Goal: Entertainment & Leisure: Browse casually

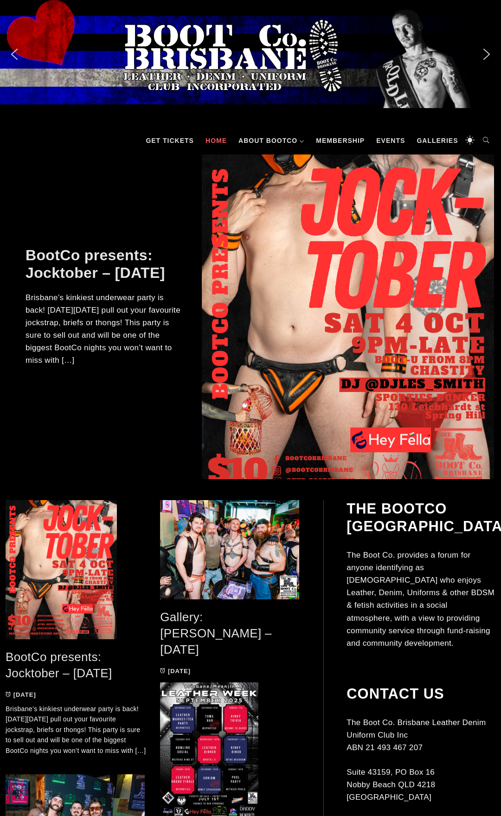
click at [199, 617] on link "Gallery: [PERSON_NAME] – [DATE]" at bounding box center [216, 633] width 112 height 46
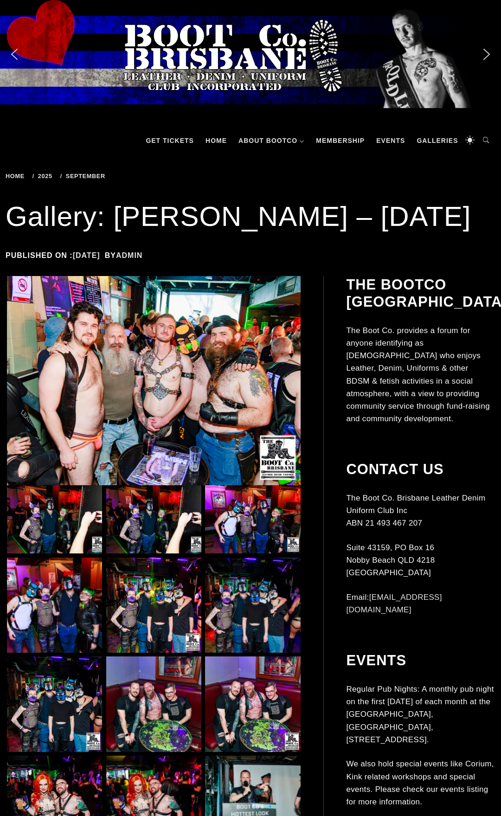
click at [156, 369] on img at bounding box center [154, 381] width 294 height 210
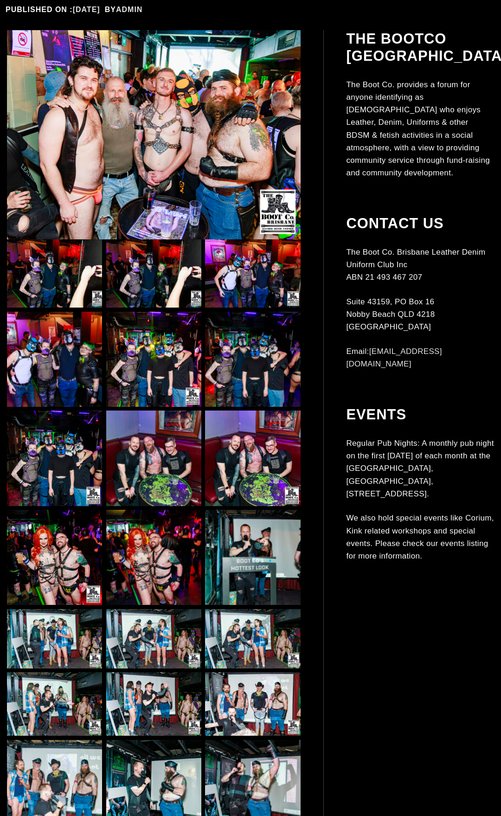
scroll to position [284, 0]
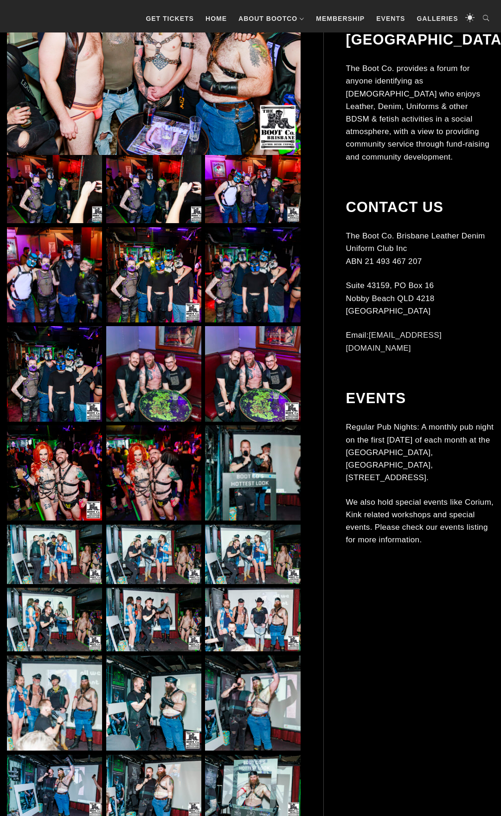
click at [149, 284] on img at bounding box center [153, 274] width 95 height 95
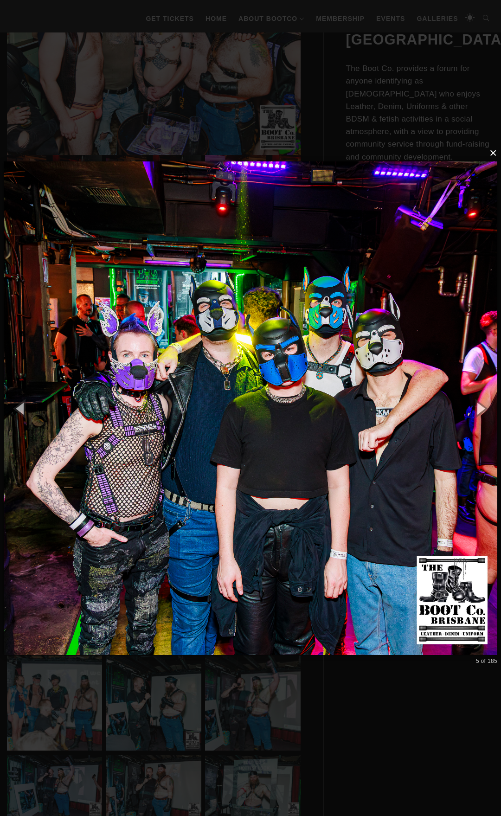
click at [492, 155] on button "×" at bounding box center [253, 153] width 494 height 20
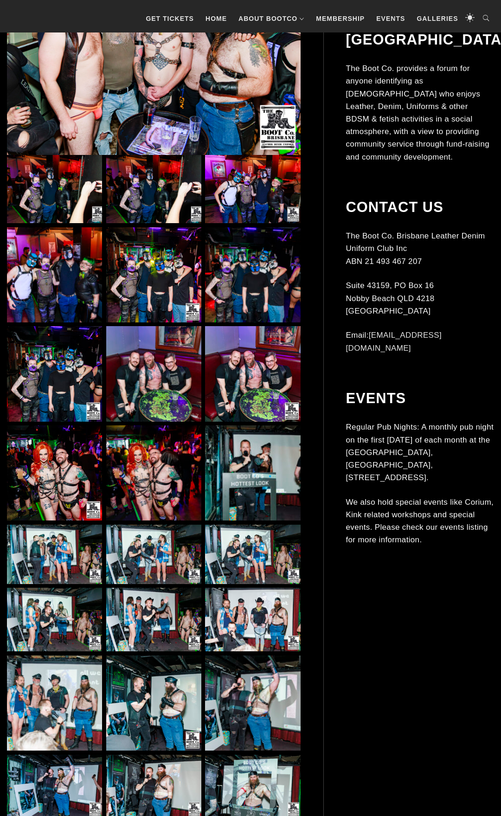
click at [143, 371] on img at bounding box center [153, 373] width 95 height 95
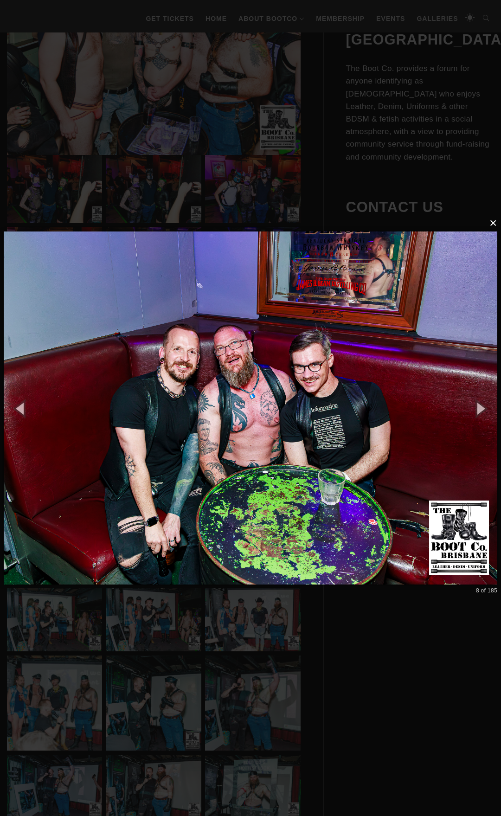
click at [494, 226] on button "×" at bounding box center [253, 223] width 494 height 20
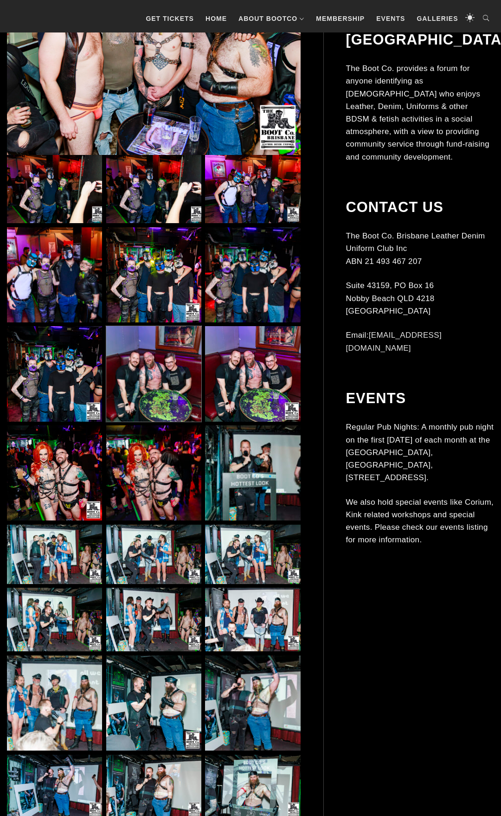
scroll to position [568, 0]
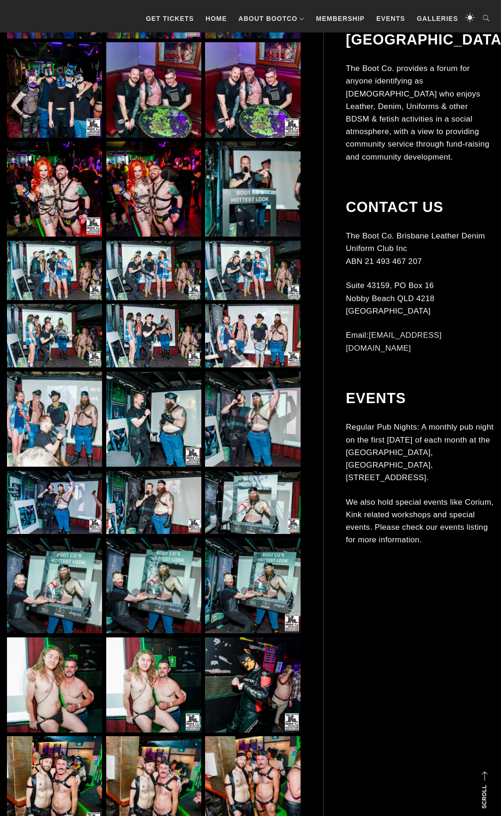
click at [165, 443] on img at bounding box center [153, 419] width 95 height 95
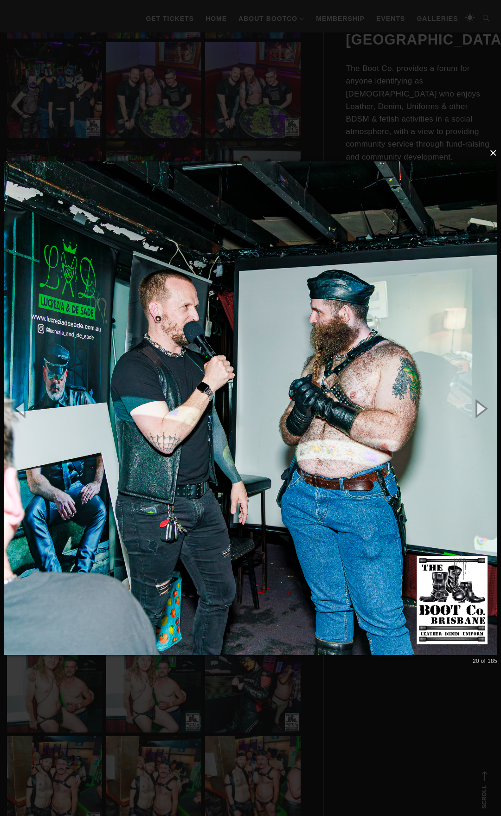
click at [496, 154] on button "×" at bounding box center [253, 153] width 494 height 20
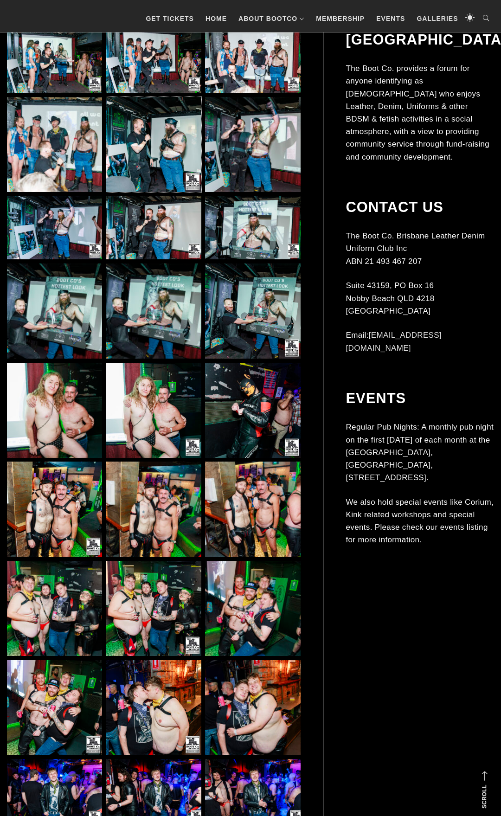
scroll to position [852, 0]
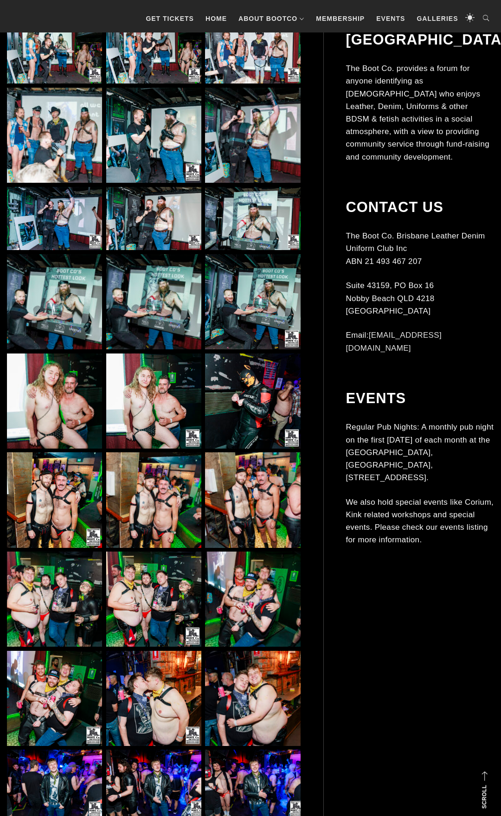
click at [65, 415] on img at bounding box center [54, 401] width 95 height 95
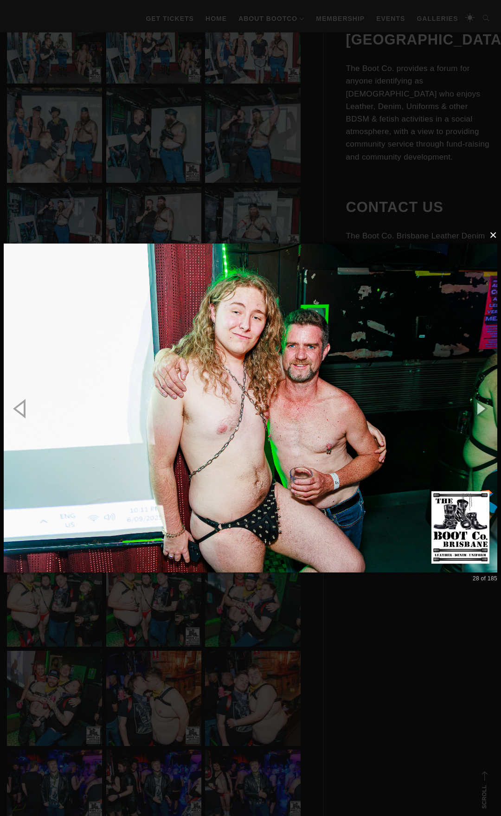
click at [494, 237] on button "×" at bounding box center [253, 235] width 494 height 20
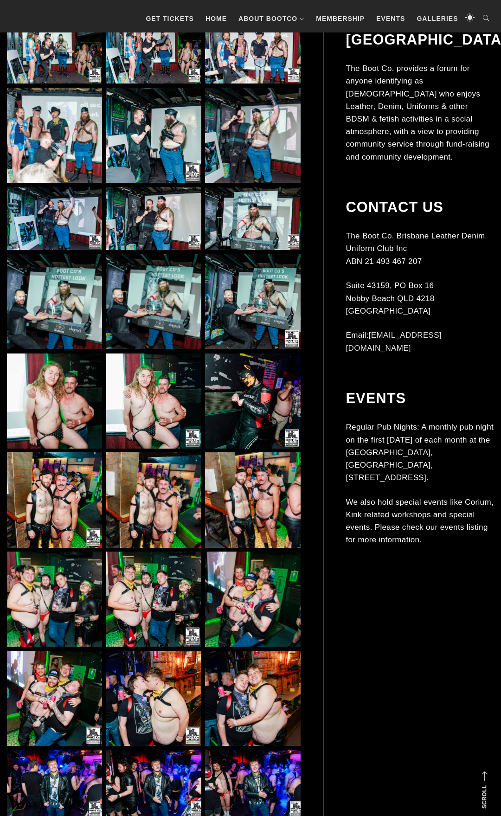
click at [69, 609] on img at bounding box center [54, 599] width 95 height 95
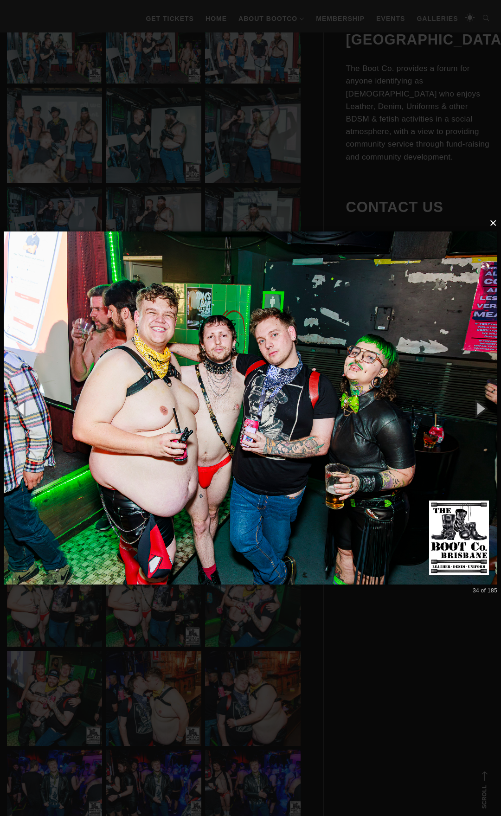
click at [496, 226] on button "×" at bounding box center [253, 223] width 494 height 20
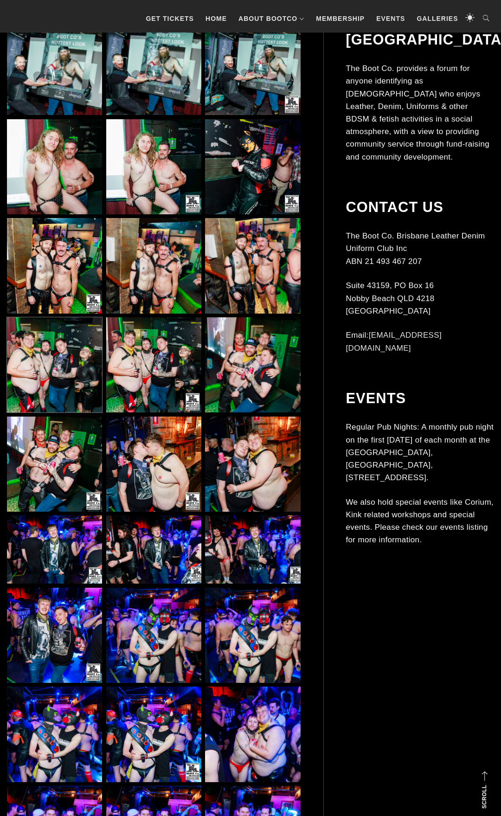
scroll to position [1136, 0]
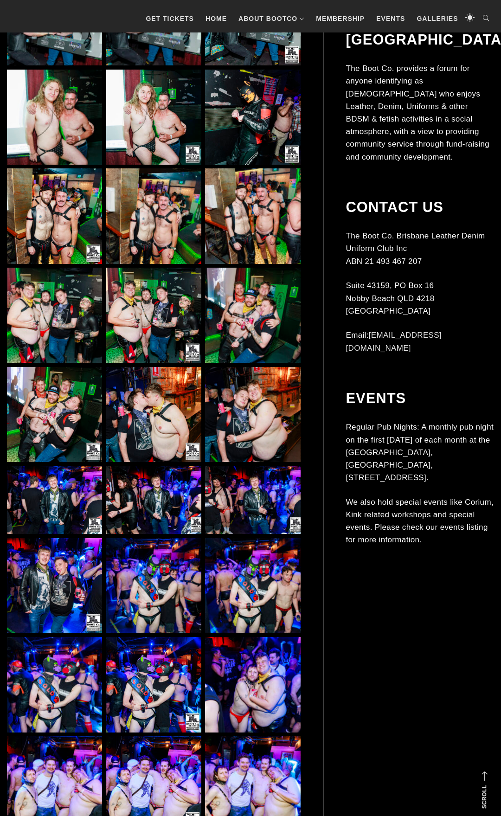
click at [162, 503] on img at bounding box center [153, 500] width 95 height 68
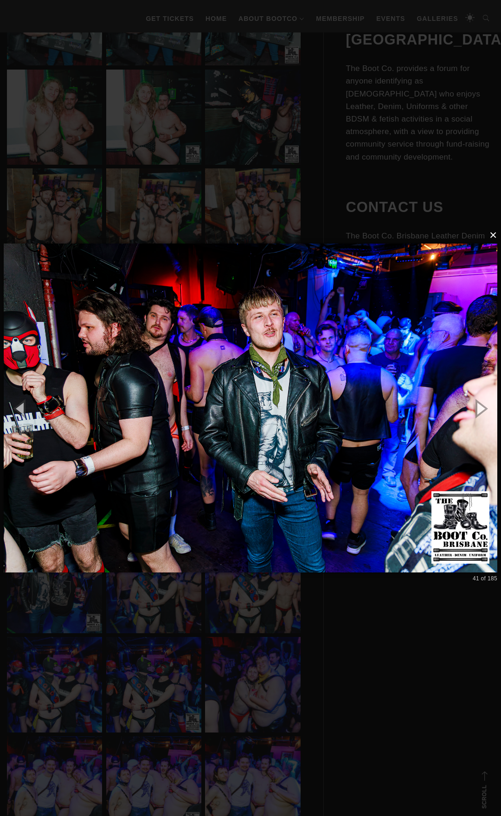
click at [494, 237] on button "×" at bounding box center [253, 235] width 494 height 20
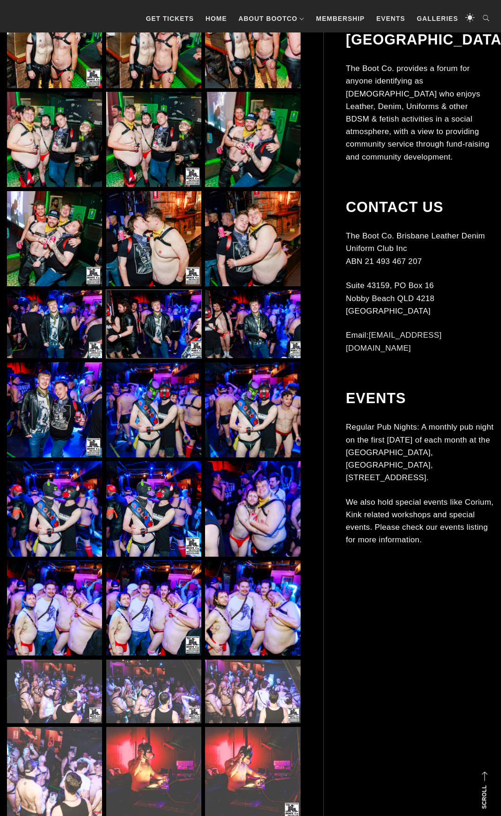
scroll to position [1420, 0]
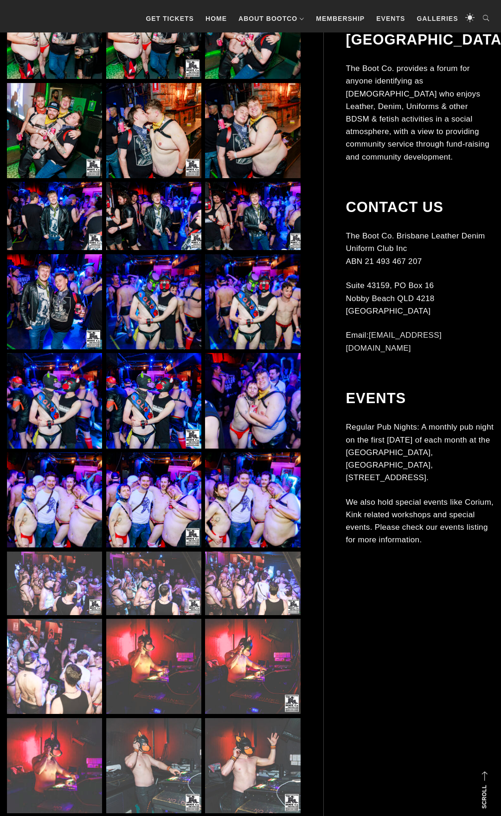
click at [145, 399] on img at bounding box center [153, 400] width 95 height 95
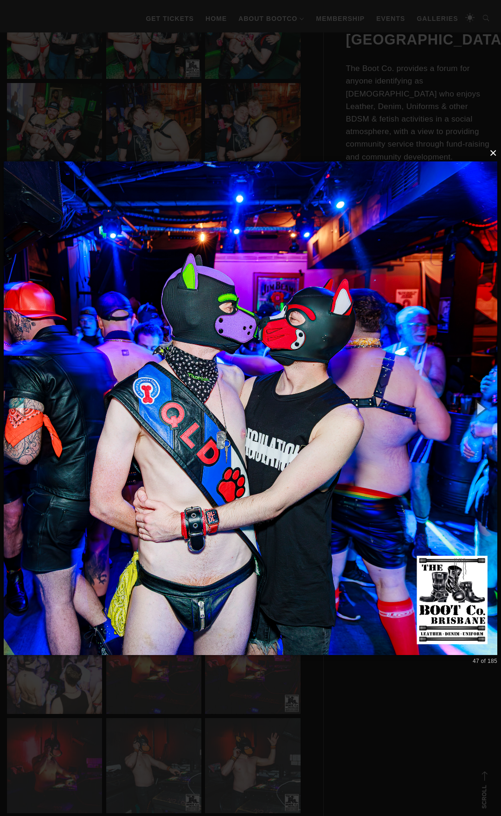
click at [492, 159] on button "×" at bounding box center [253, 153] width 494 height 20
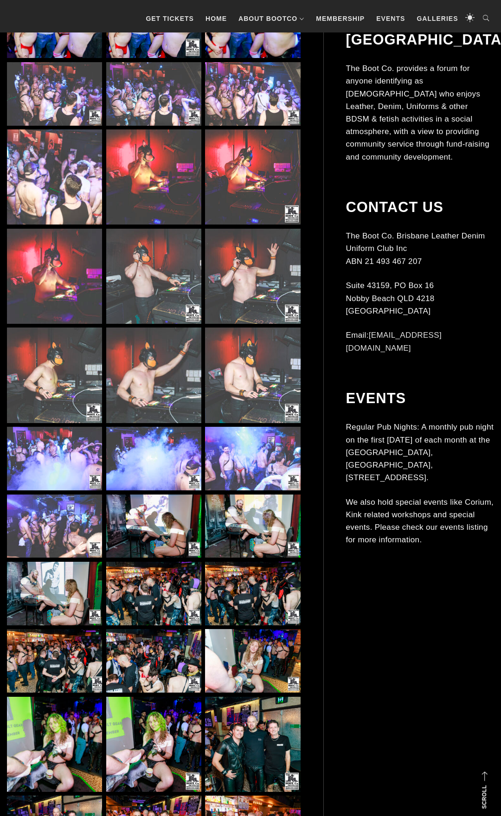
scroll to position [1988, 0]
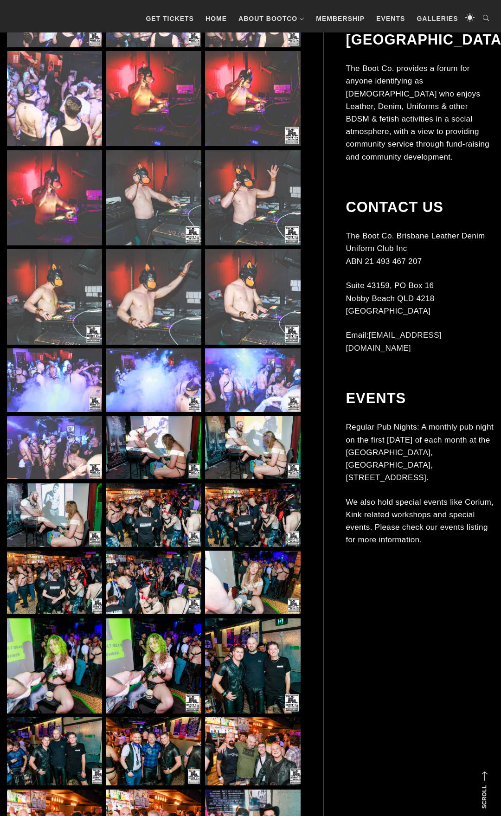
click at [243, 441] on img at bounding box center [252, 448] width 95 height 64
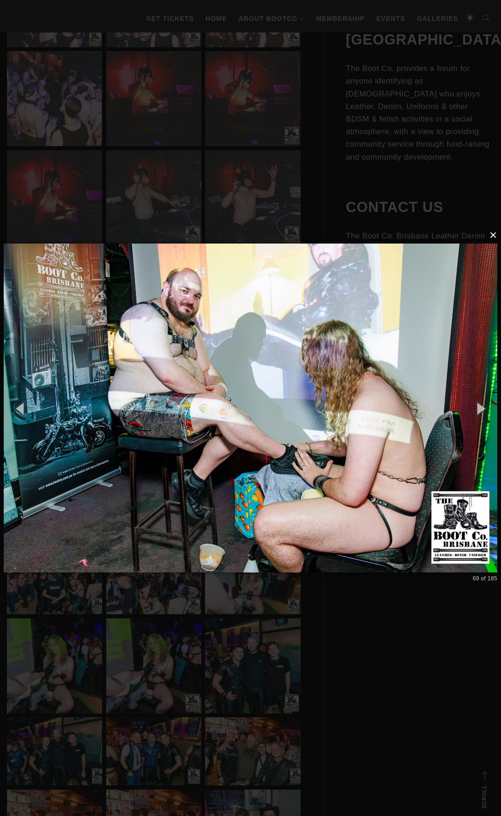
click at [494, 237] on button "×" at bounding box center [253, 235] width 494 height 20
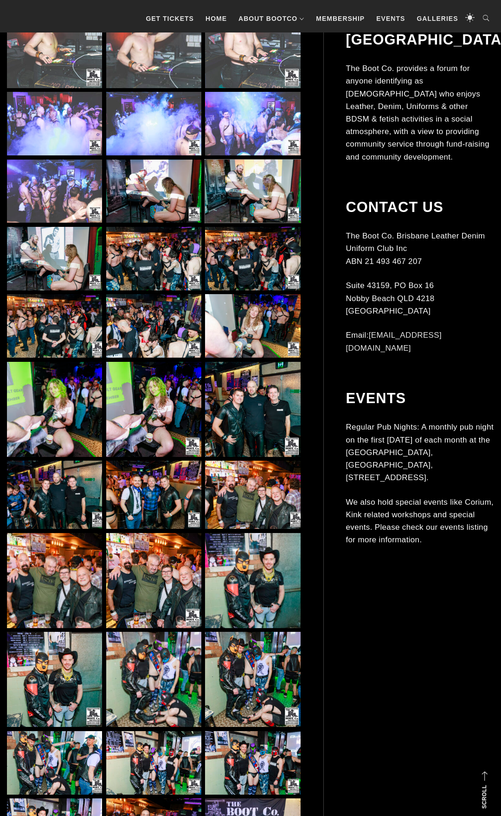
scroll to position [2273, 0]
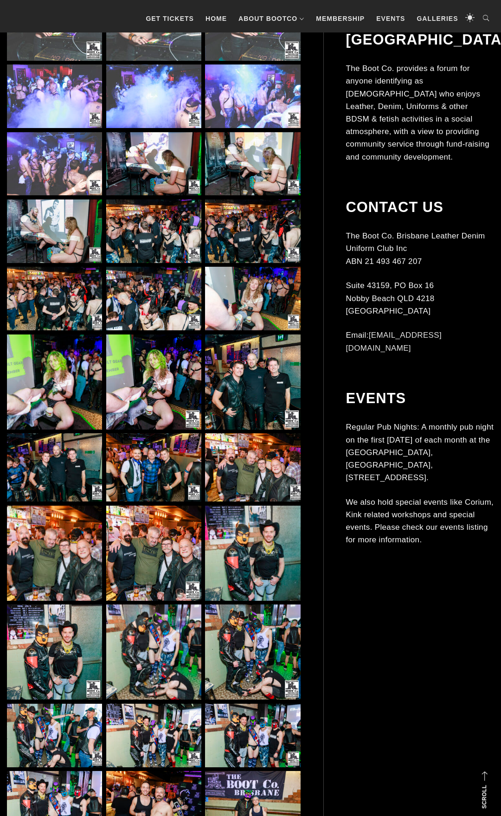
click at [254, 408] on img at bounding box center [252, 382] width 95 height 95
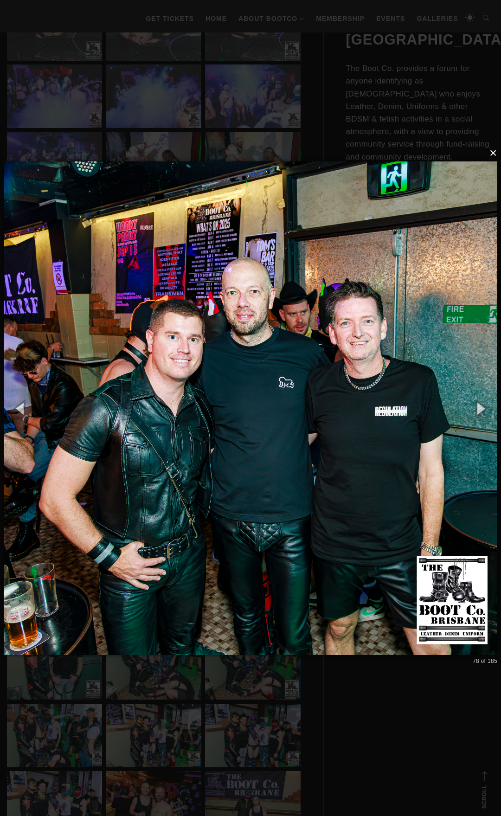
click at [494, 155] on button "×" at bounding box center [253, 153] width 494 height 20
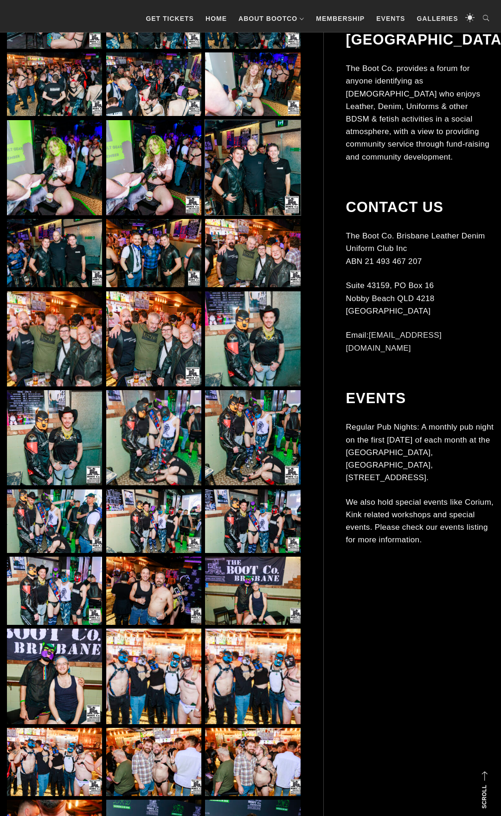
scroll to position [2557, 0]
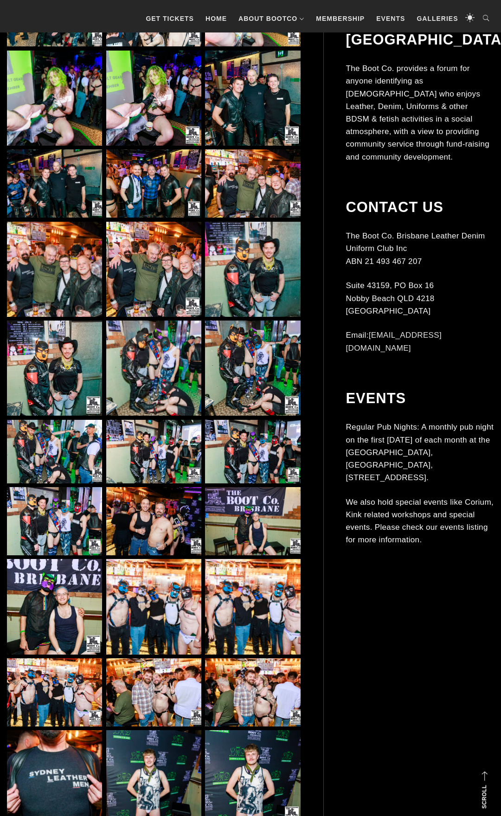
click at [149, 272] on img at bounding box center [153, 269] width 95 height 95
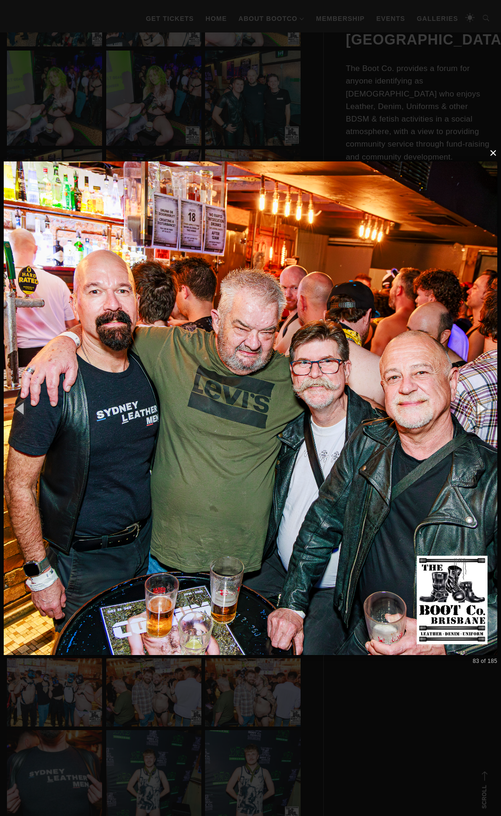
click at [496, 155] on button "×" at bounding box center [253, 153] width 494 height 20
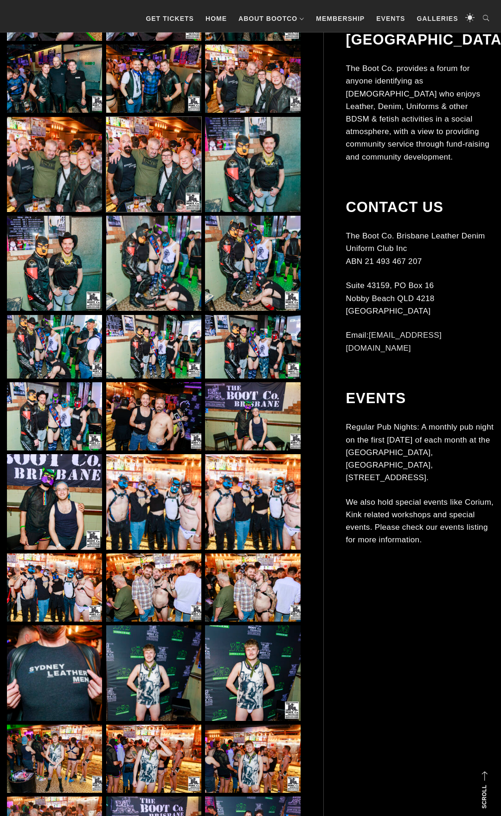
scroll to position [2699, 0]
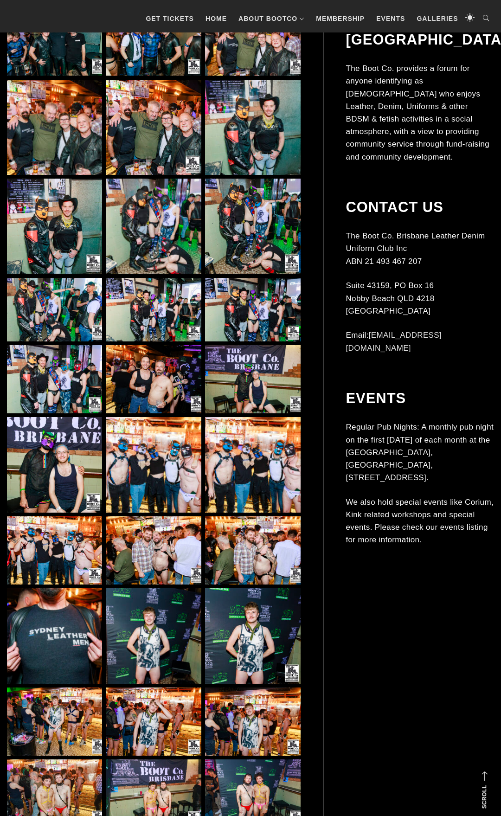
click at [65, 473] on img at bounding box center [54, 464] width 95 height 95
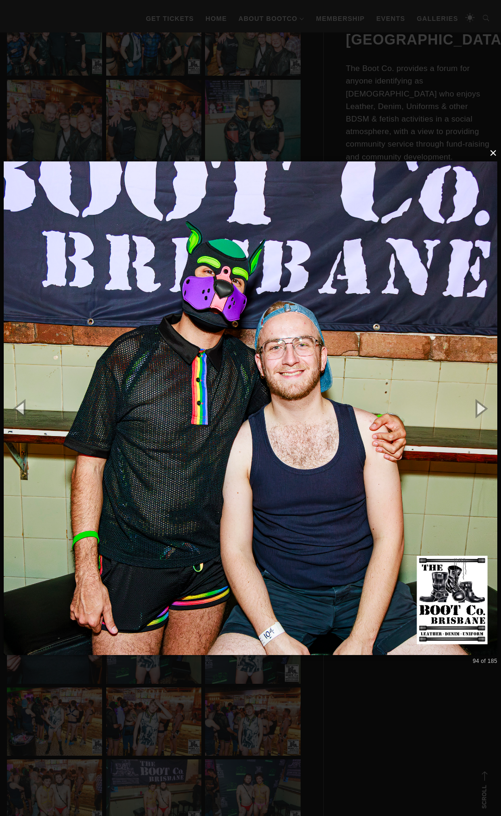
click at [496, 154] on button "×" at bounding box center [253, 153] width 494 height 20
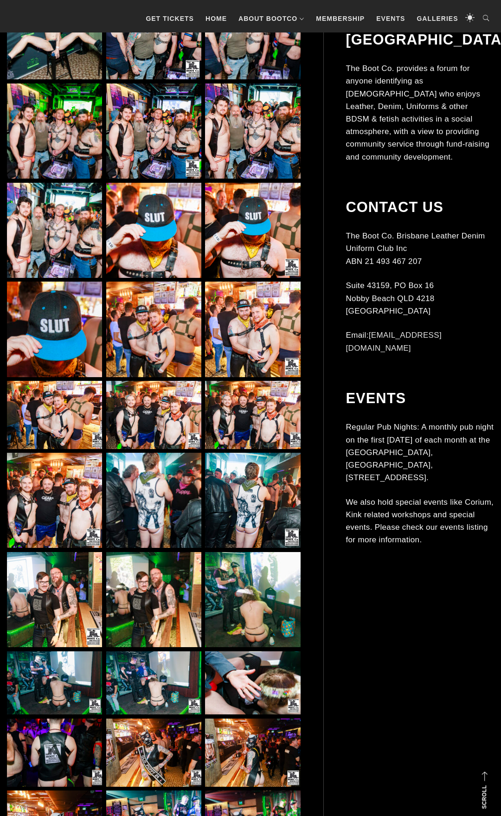
scroll to position [4119, 0]
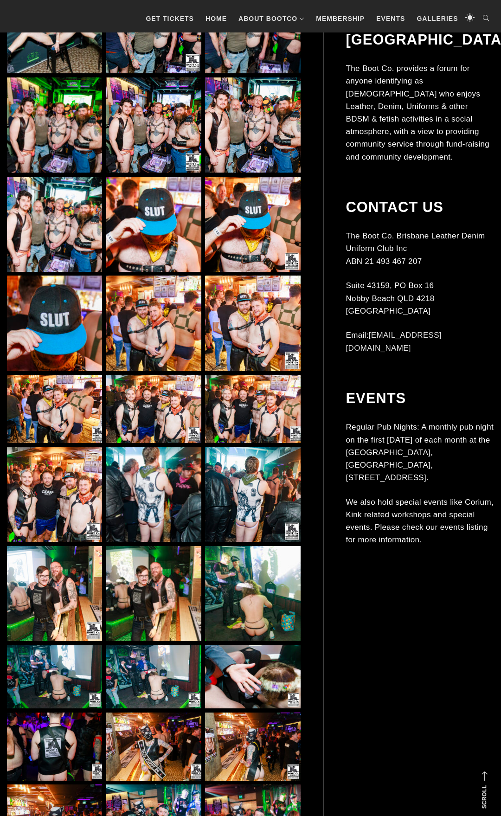
click at [256, 412] on img at bounding box center [252, 409] width 95 height 68
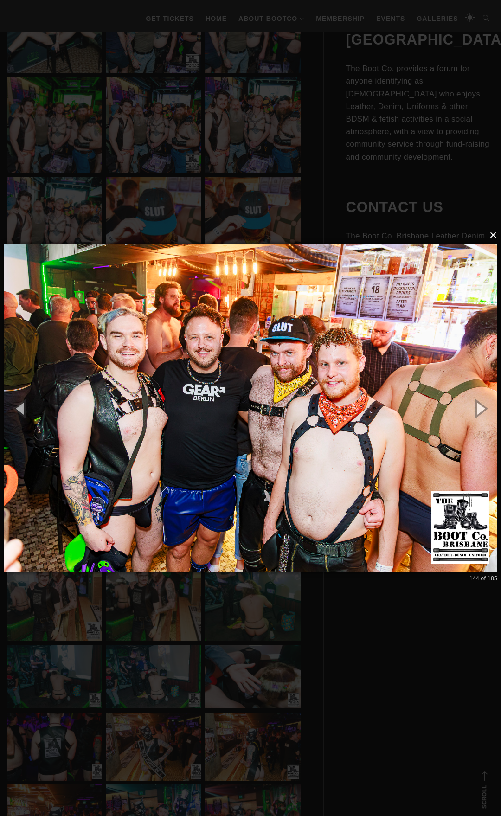
click at [492, 235] on button "×" at bounding box center [253, 235] width 494 height 20
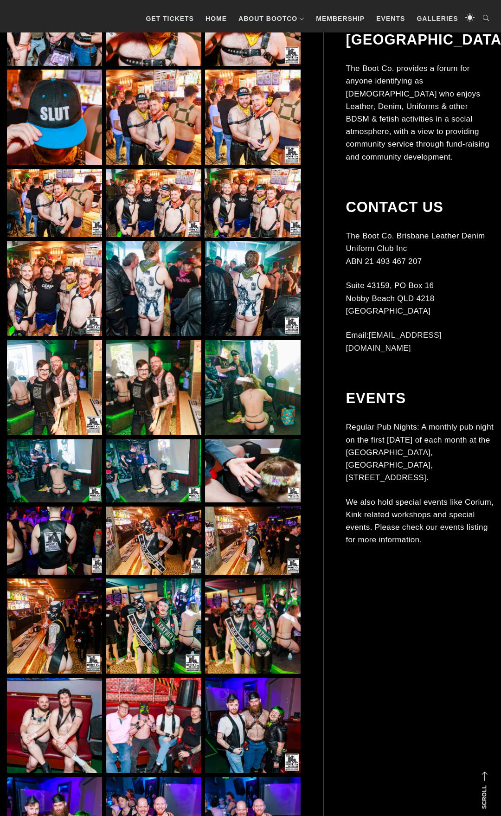
scroll to position [4403, 0]
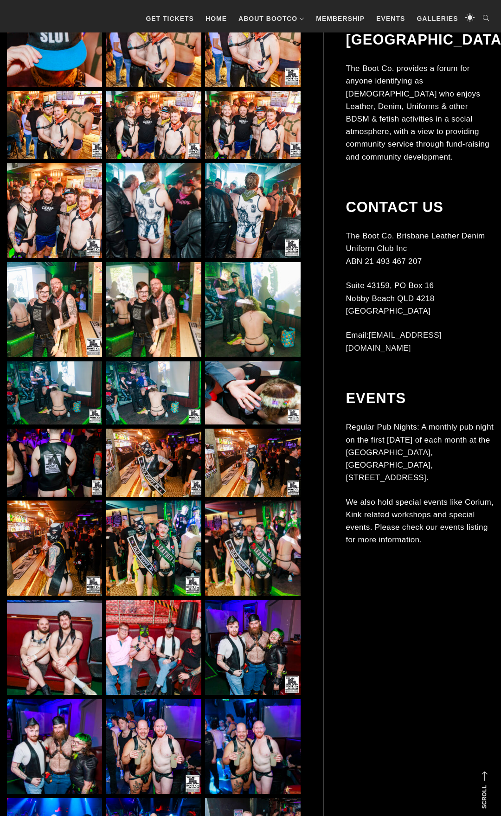
click at [154, 471] on img at bounding box center [153, 463] width 95 height 68
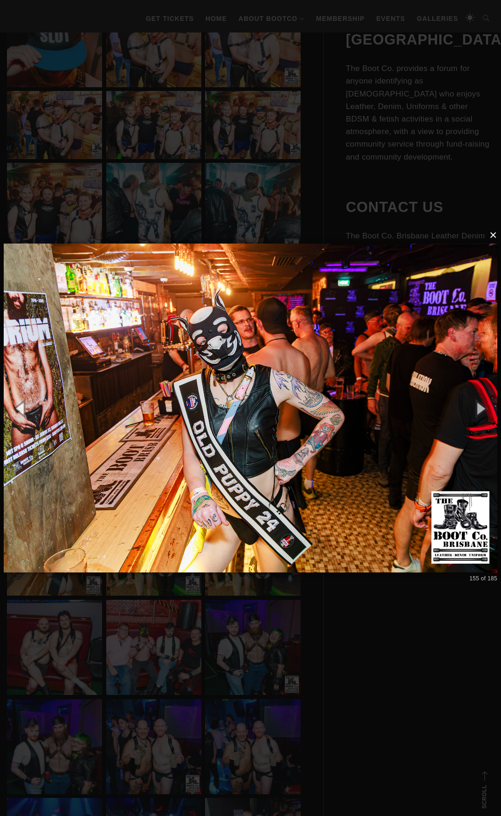
click at [494, 237] on button "×" at bounding box center [253, 235] width 494 height 20
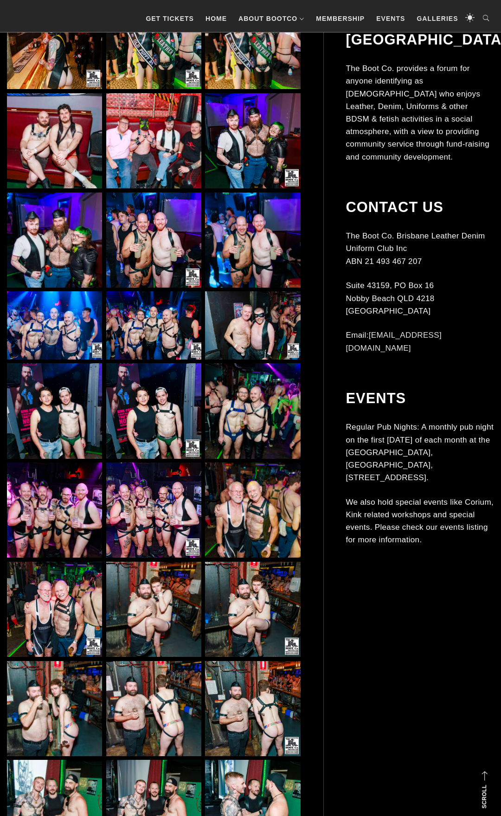
scroll to position [4971, 0]
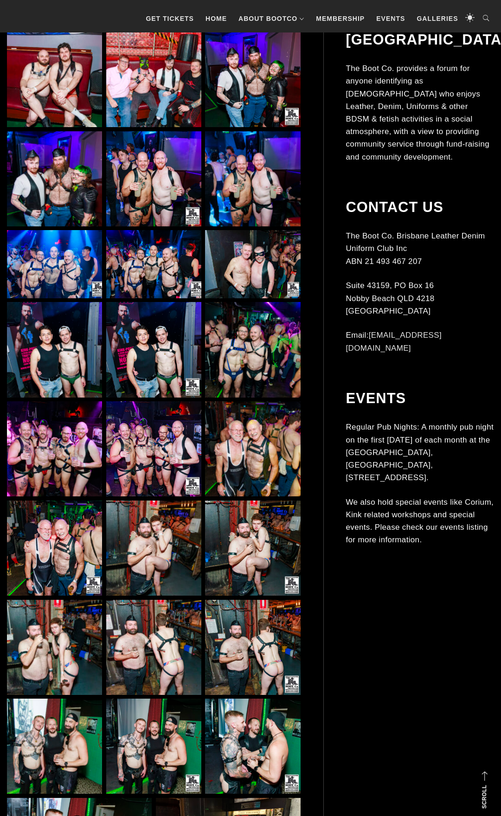
click at [69, 553] on img at bounding box center [54, 548] width 95 height 95
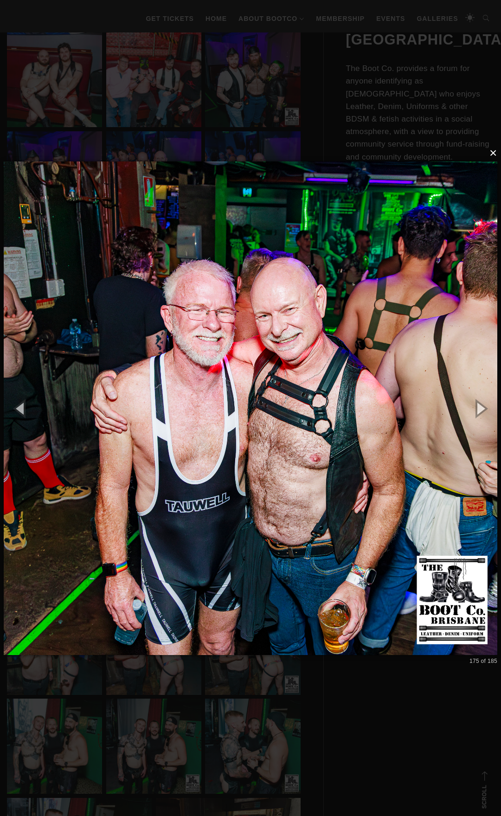
click at [494, 155] on button "×" at bounding box center [253, 153] width 494 height 20
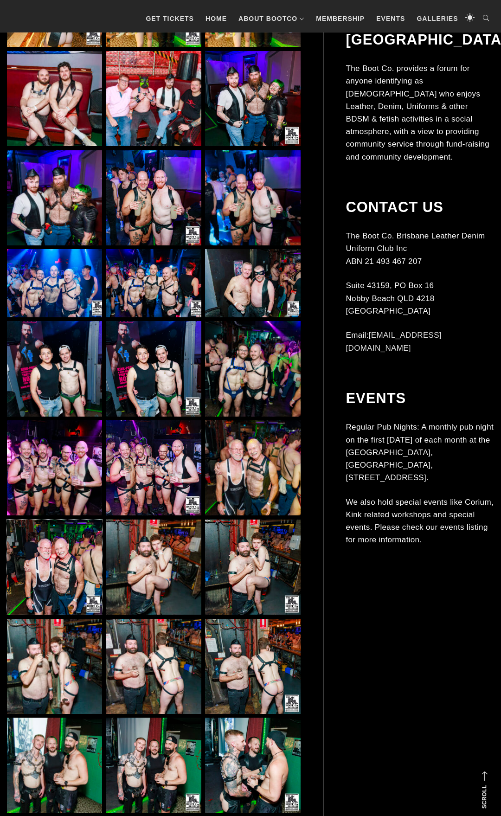
scroll to position [4829, 0]
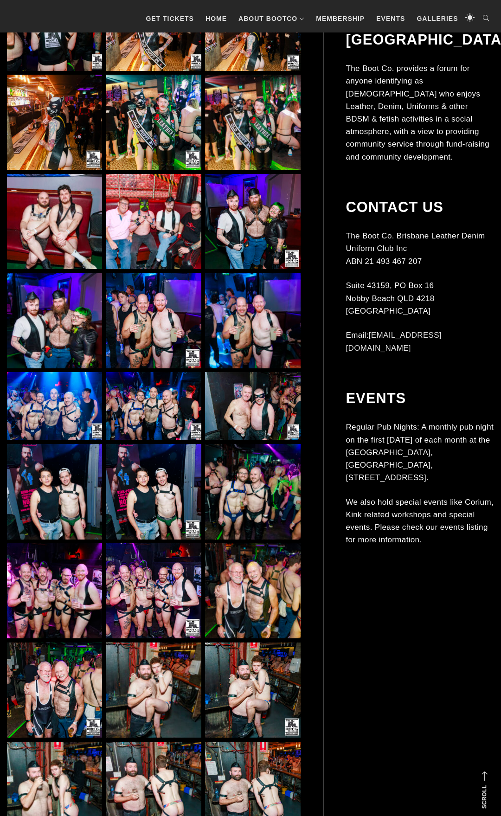
click at [254, 401] on img at bounding box center [252, 406] width 95 height 68
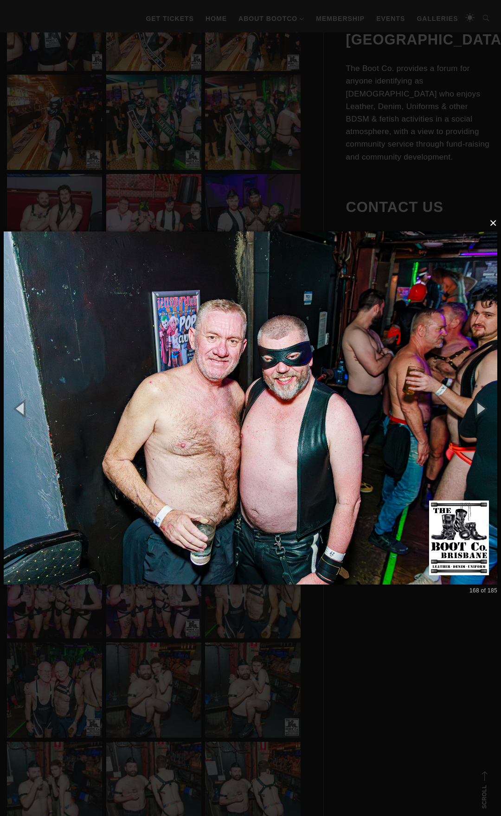
click at [496, 226] on button "×" at bounding box center [253, 223] width 494 height 20
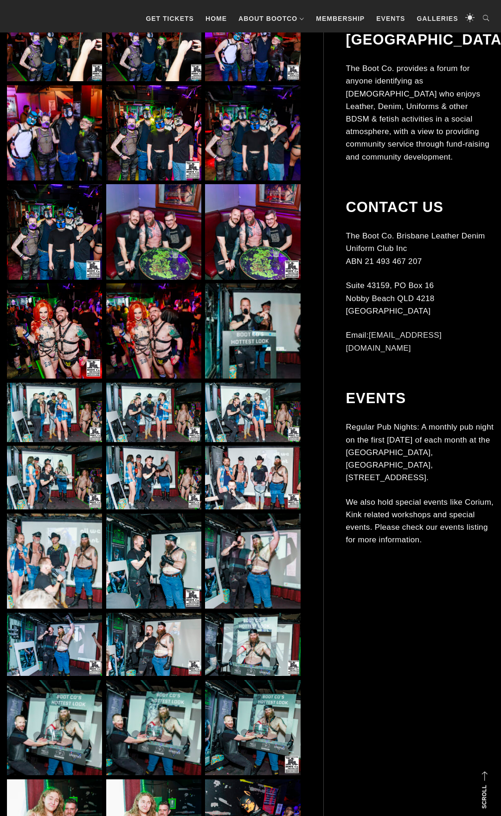
scroll to position [0, 0]
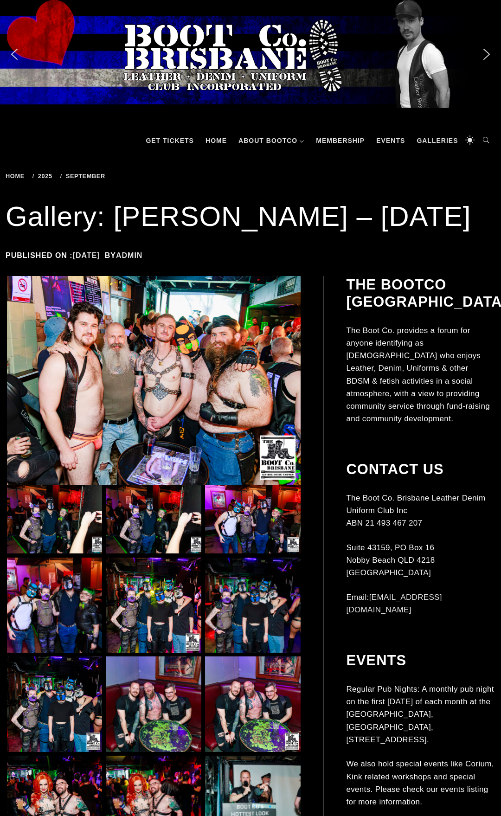
click at [26, 175] on span "Home" at bounding box center [17, 176] width 22 height 7
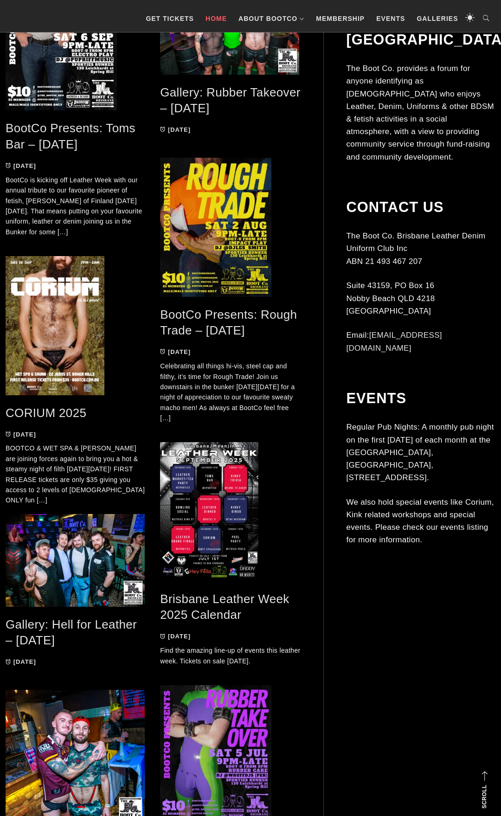
scroll to position [994, 0]
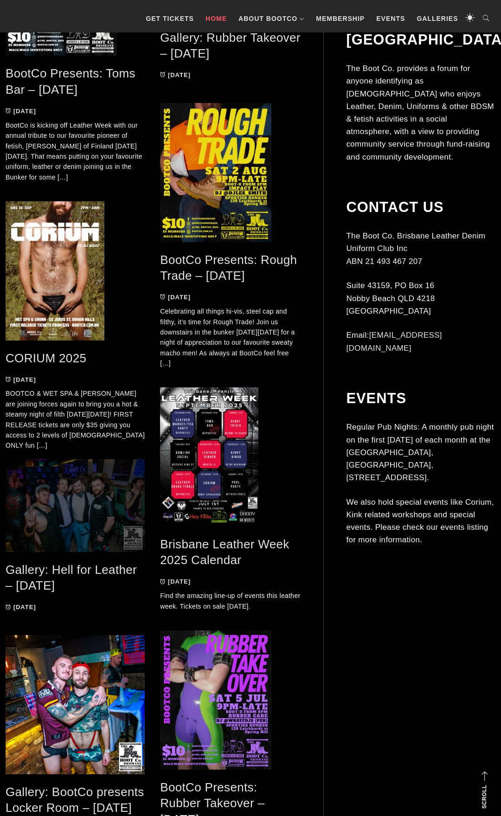
click at [68, 508] on span at bounding box center [76, 506] width 141 height 93
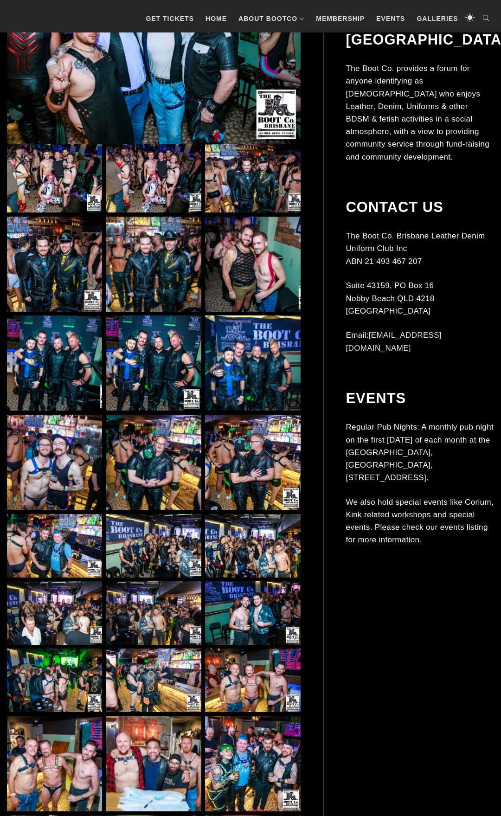
scroll to position [284, 0]
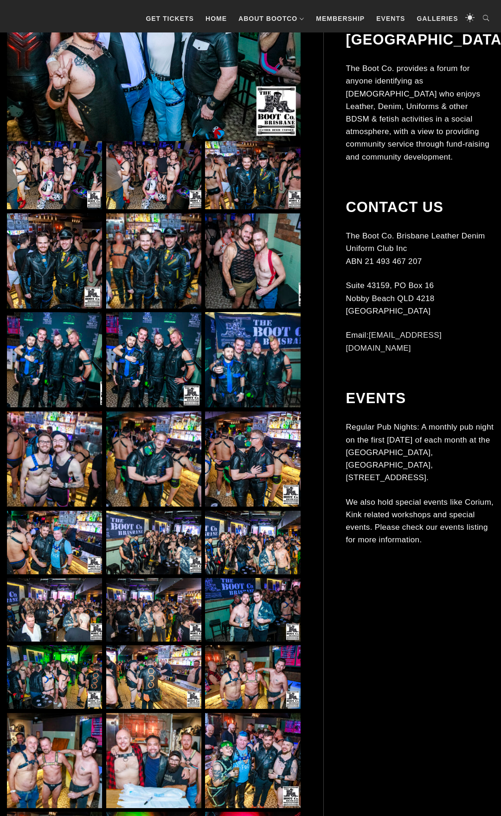
click at [144, 380] on img at bounding box center [153, 359] width 95 height 95
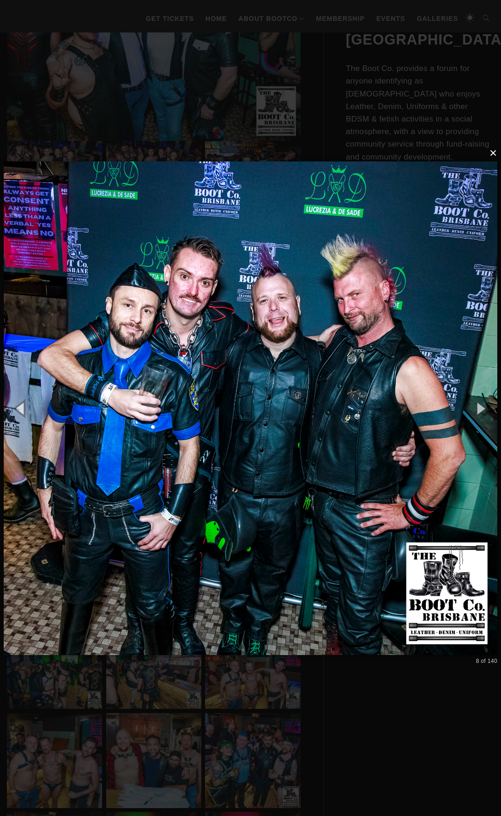
click at [492, 157] on button "×" at bounding box center [253, 153] width 494 height 20
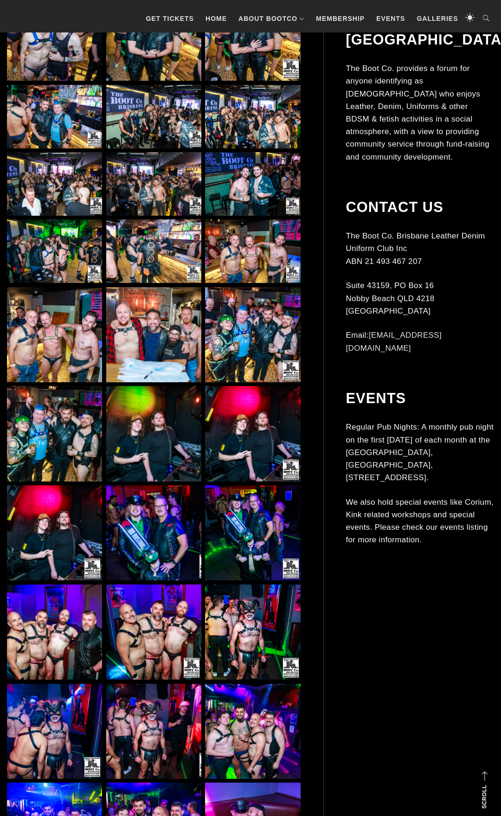
scroll to position [994, 0]
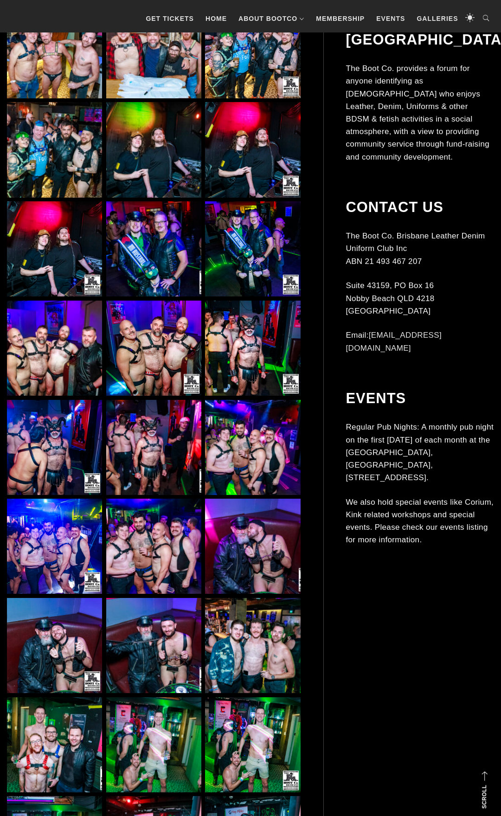
click at [238, 567] on img at bounding box center [252, 546] width 95 height 95
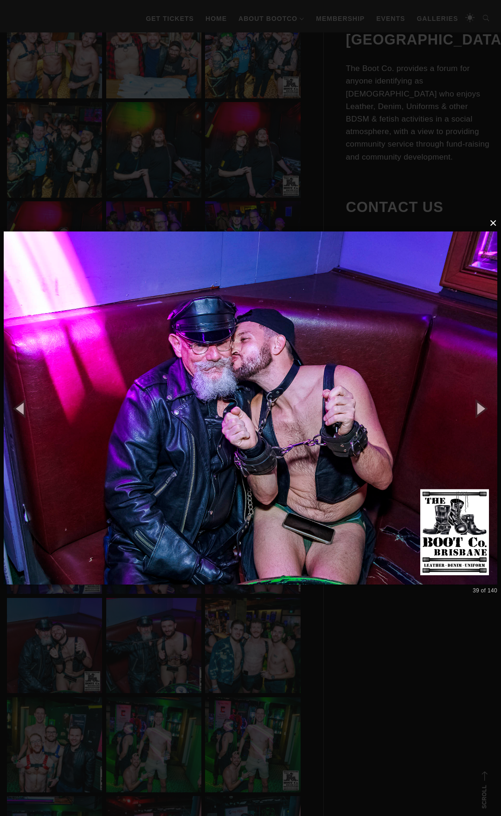
click at [494, 226] on button "×" at bounding box center [253, 223] width 494 height 20
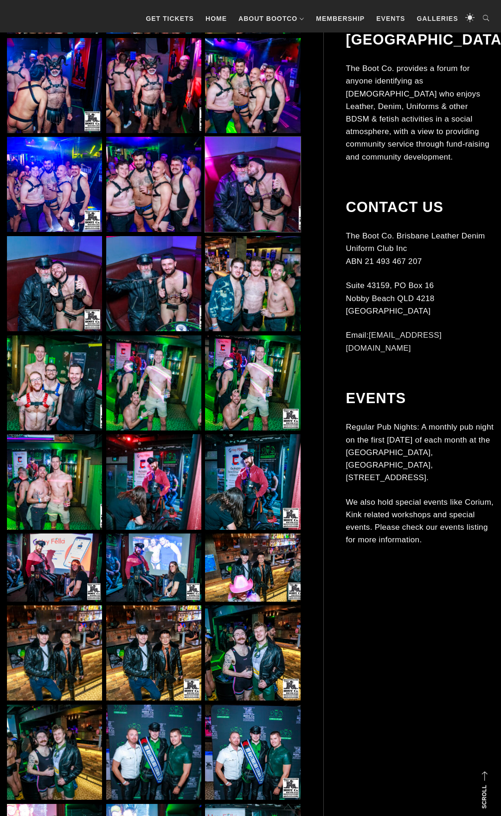
scroll to position [1420, 0]
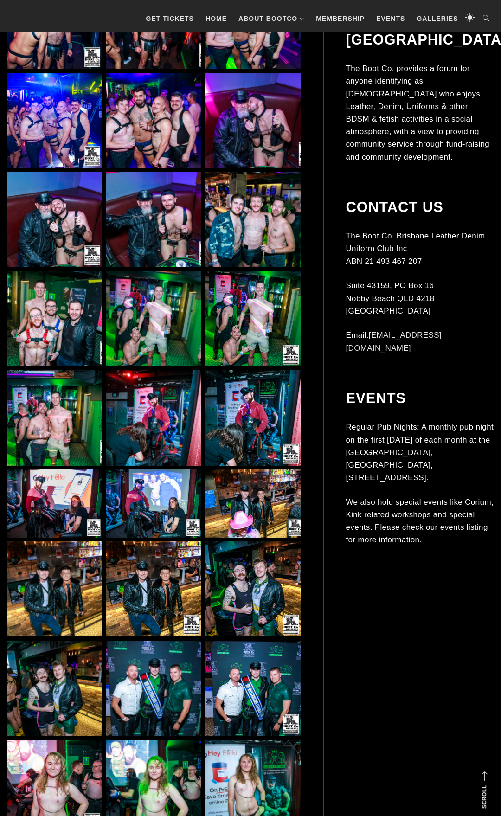
click at [163, 445] on img at bounding box center [153, 417] width 95 height 95
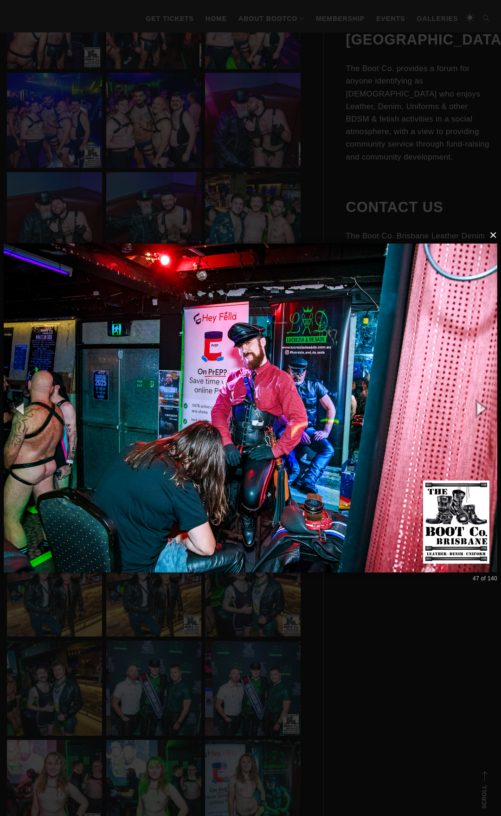
click at [494, 235] on button "×" at bounding box center [253, 235] width 494 height 20
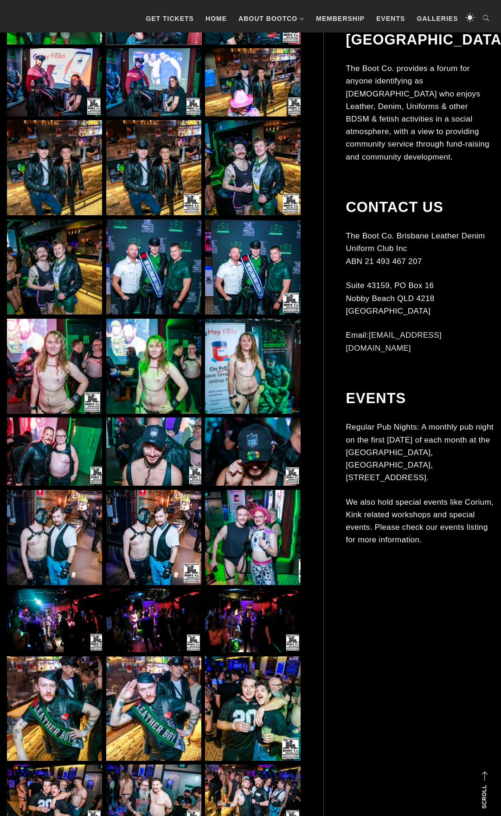
scroll to position [1846, 0]
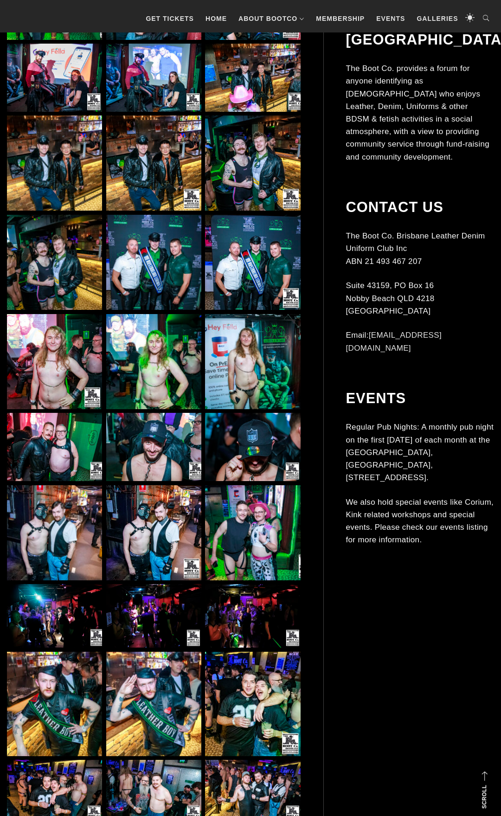
click at [152, 385] on img at bounding box center [153, 361] width 95 height 95
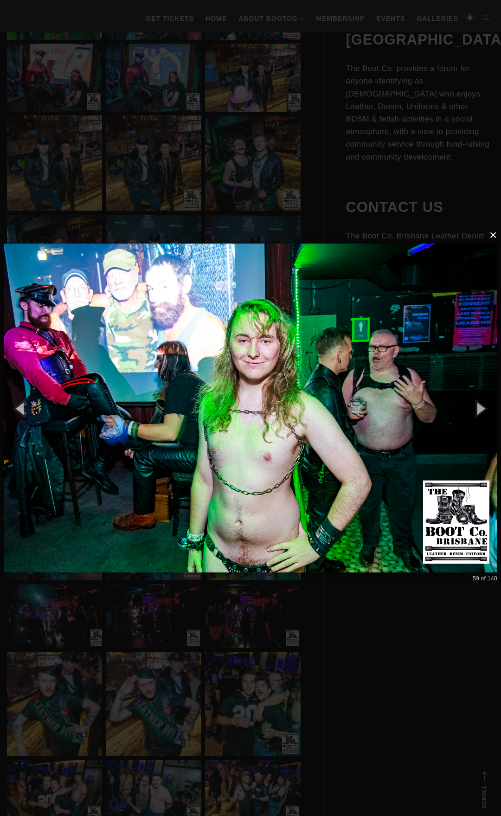
click at [490, 235] on button "×" at bounding box center [253, 235] width 494 height 20
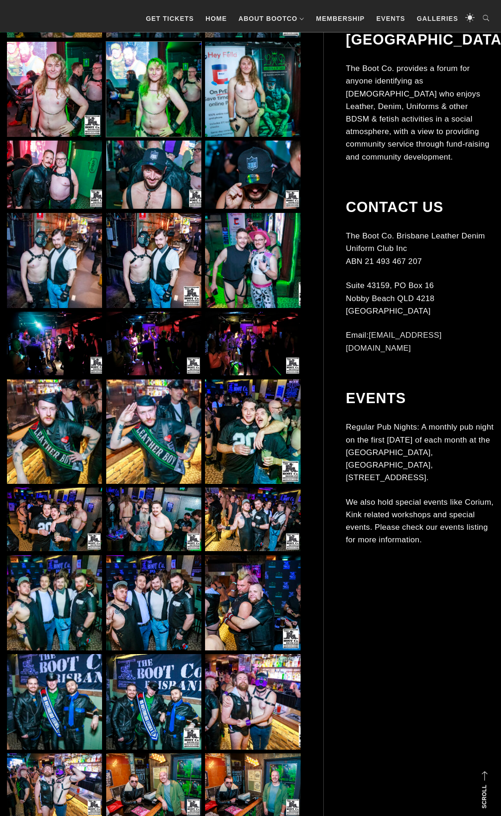
scroll to position [2130, 0]
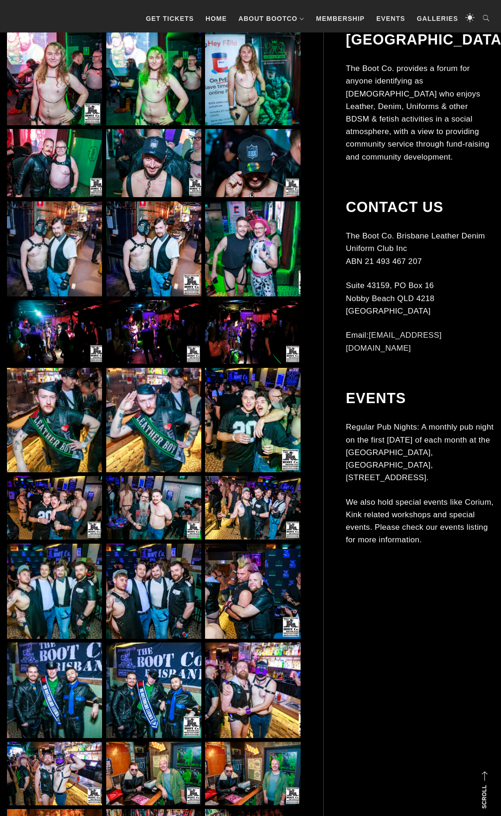
click at [227, 274] on img at bounding box center [252, 248] width 95 height 95
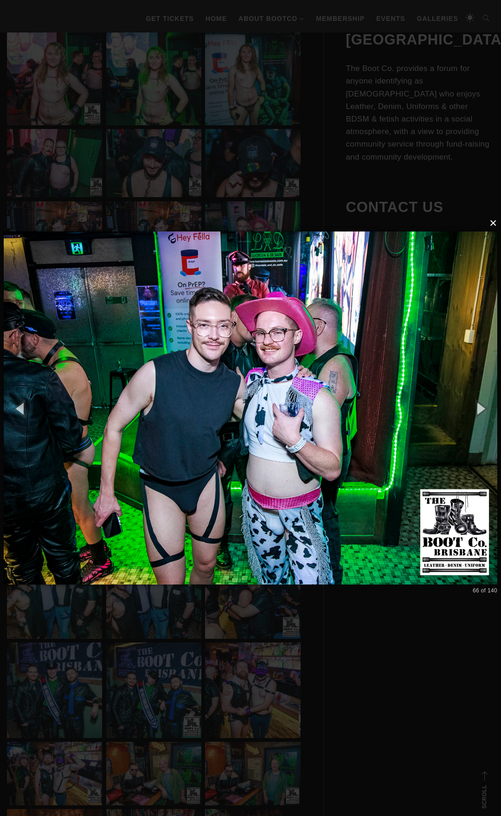
click at [494, 226] on button "×" at bounding box center [253, 223] width 494 height 20
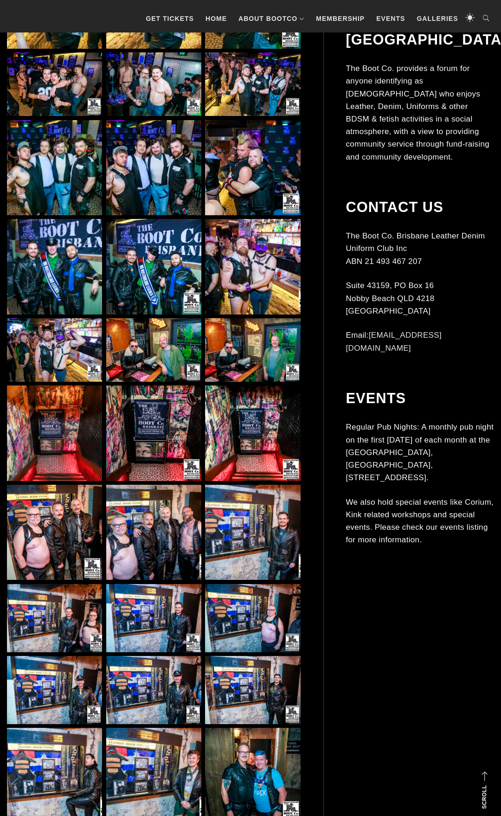
scroll to position [2557, 0]
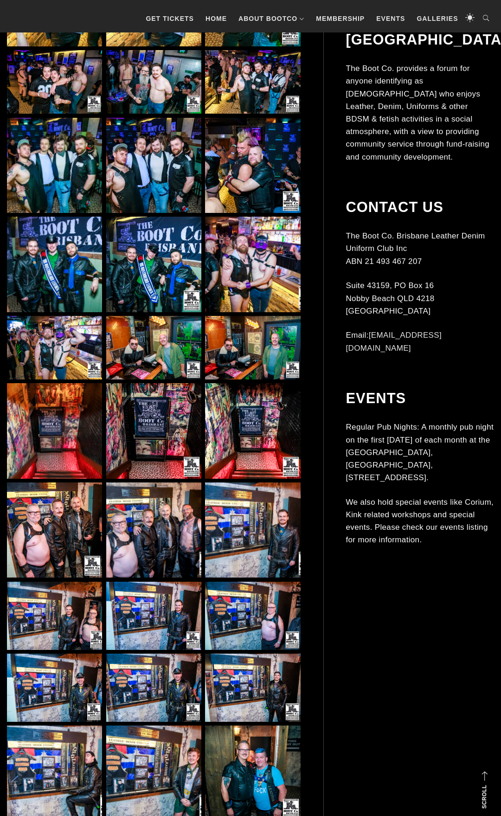
click at [253, 292] on img at bounding box center [252, 264] width 95 height 95
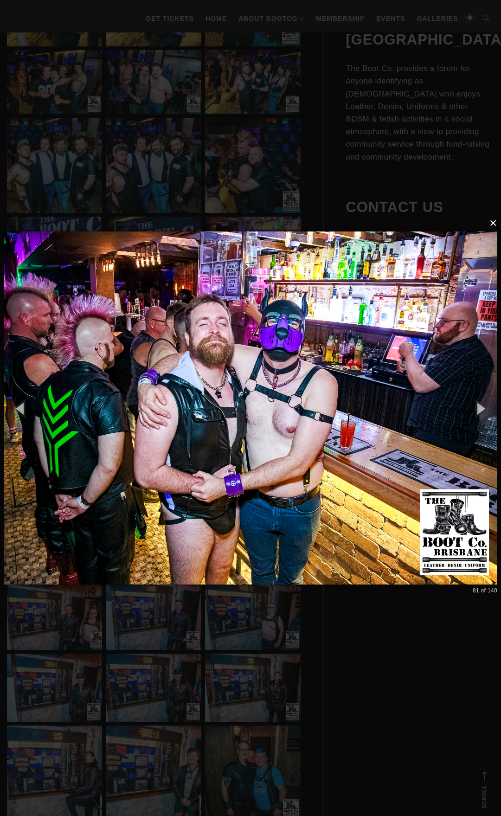
click at [494, 226] on button "×" at bounding box center [253, 223] width 494 height 20
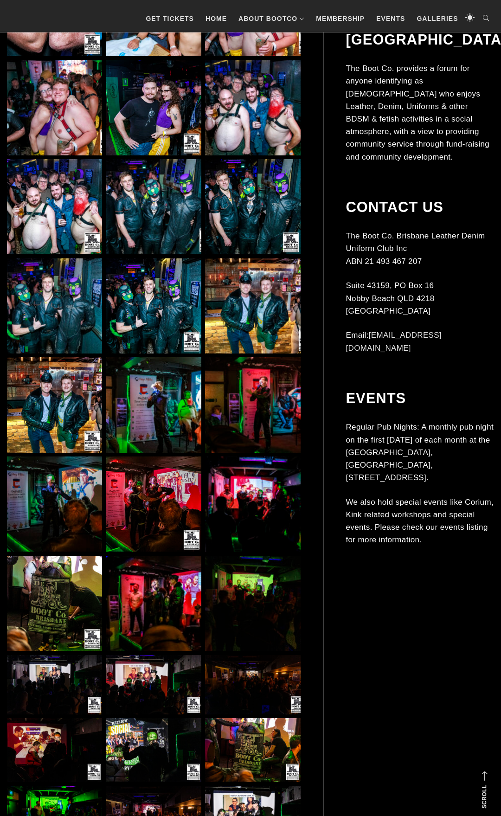
scroll to position [3551, 0]
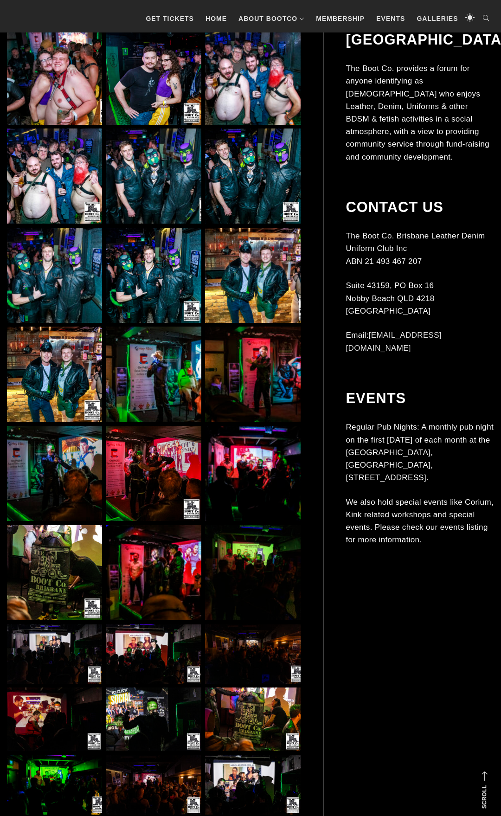
click at [167, 86] on img at bounding box center [153, 76] width 95 height 95
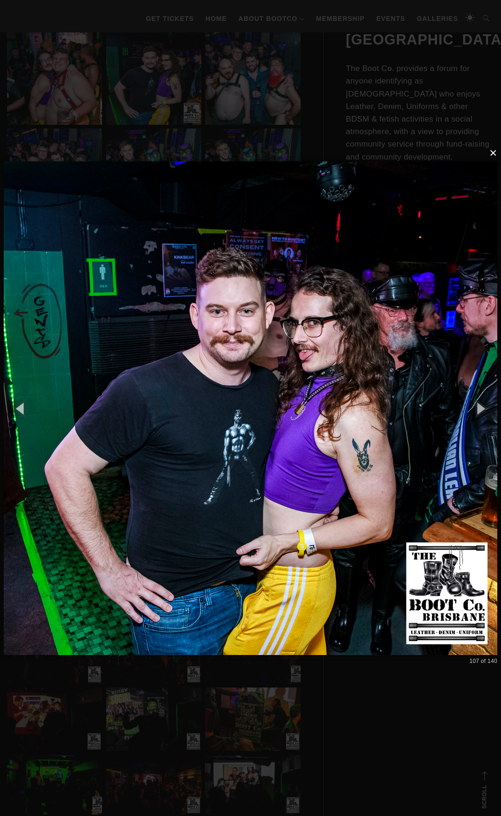
click at [492, 154] on button "×" at bounding box center [253, 153] width 494 height 20
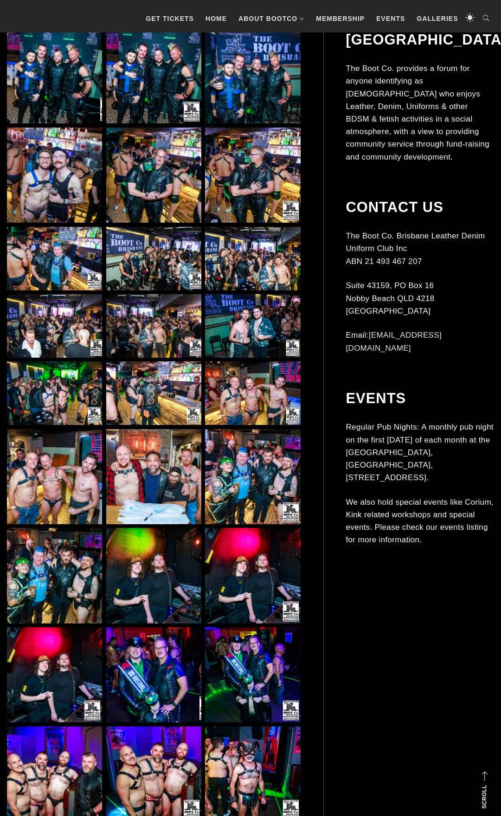
scroll to position [0, 0]
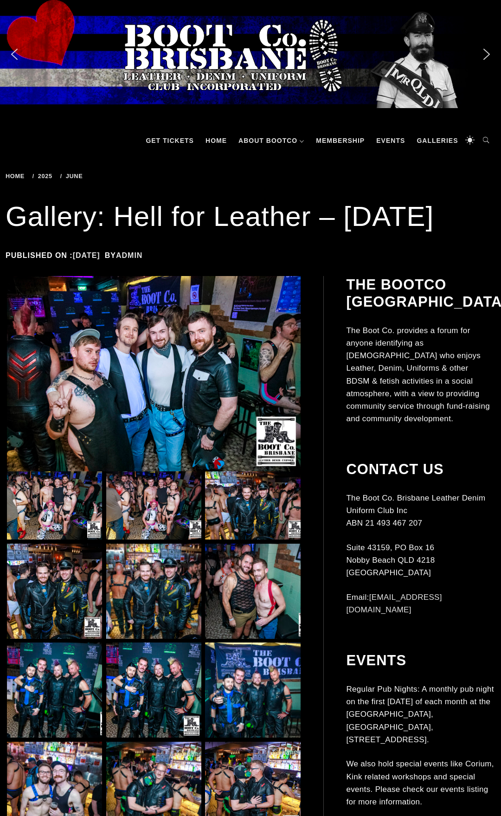
click at [16, 180] on span "Home" at bounding box center [17, 176] width 22 height 7
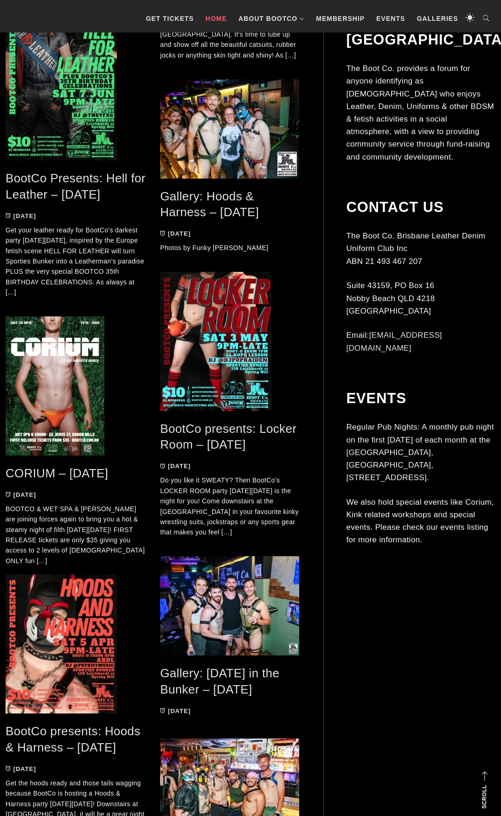
scroll to position [2234, 0]
